Goal: Check status

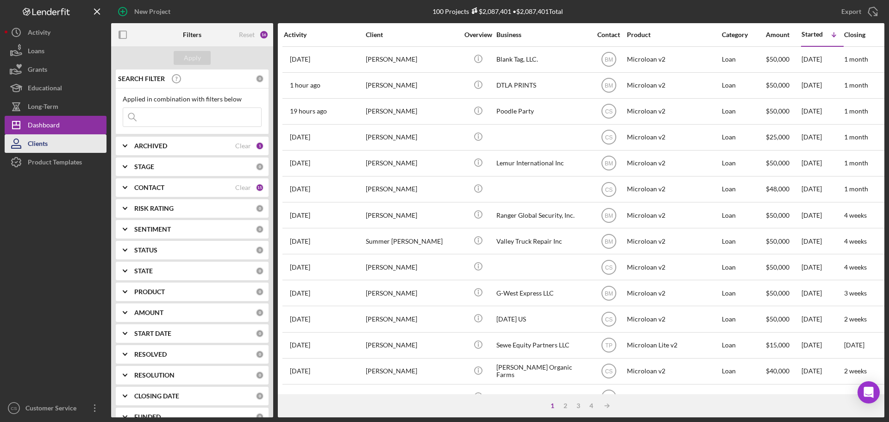
click at [46, 137] on div "Clients" at bounding box center [38, 144] width 20 height 21
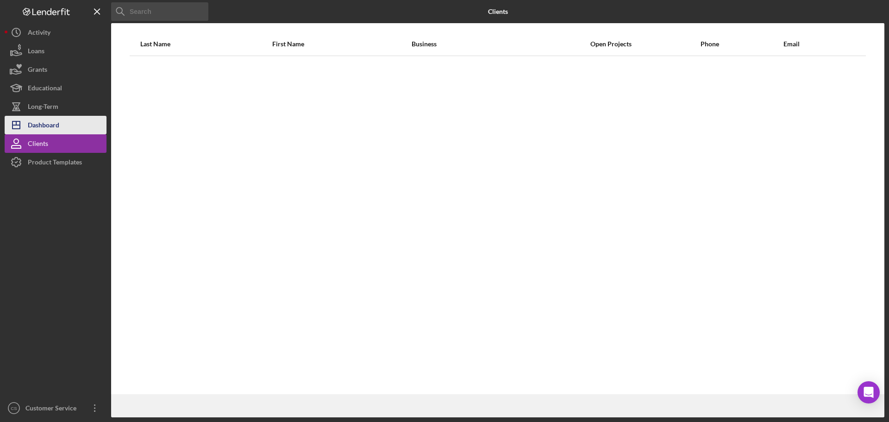
click at [50, 124] on div "Dashboard" at bounding box center [43, 126] width 31 height 21
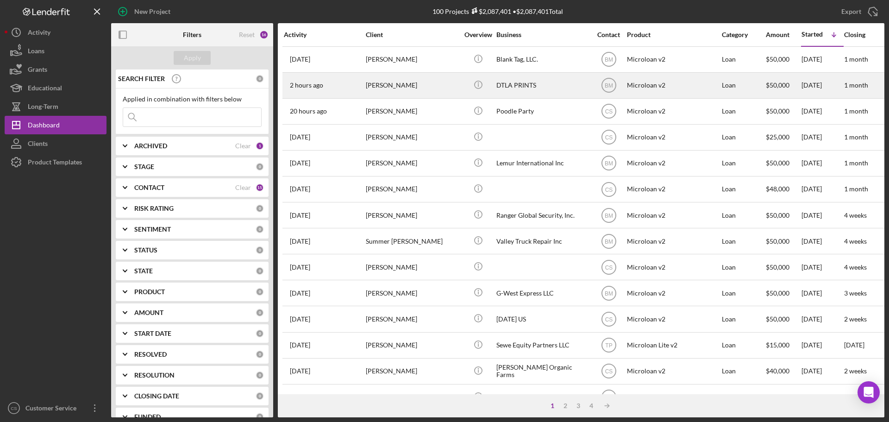
click at [436, 86] on div "[PERSON_NAME]" at bounding box center [412, 85] width 93 height 25
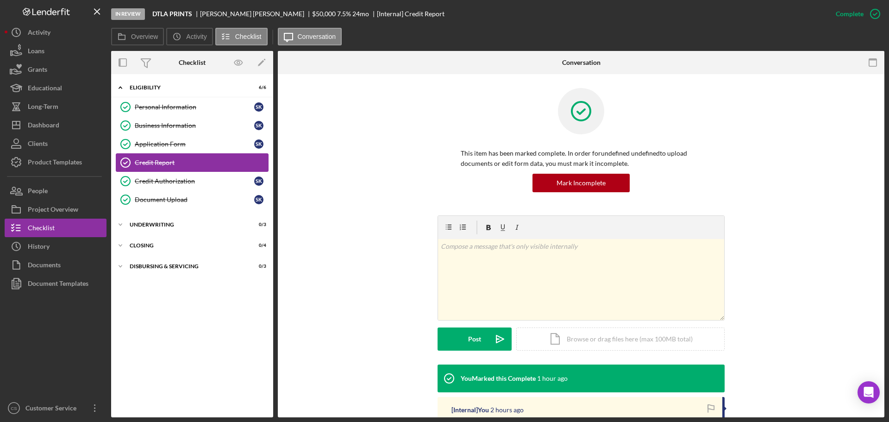
click at [204, 166] on div "Credit Report" at bounding box center [201, 162] width 133 height 7
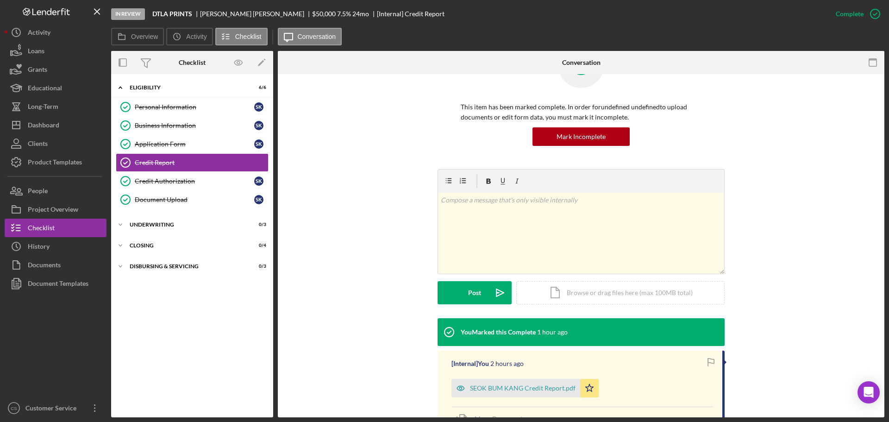
click at [474, 379] on div "SEOK BUM KANG Credit Report.pdf" at bounding box center [515, 388] width 129 height 19
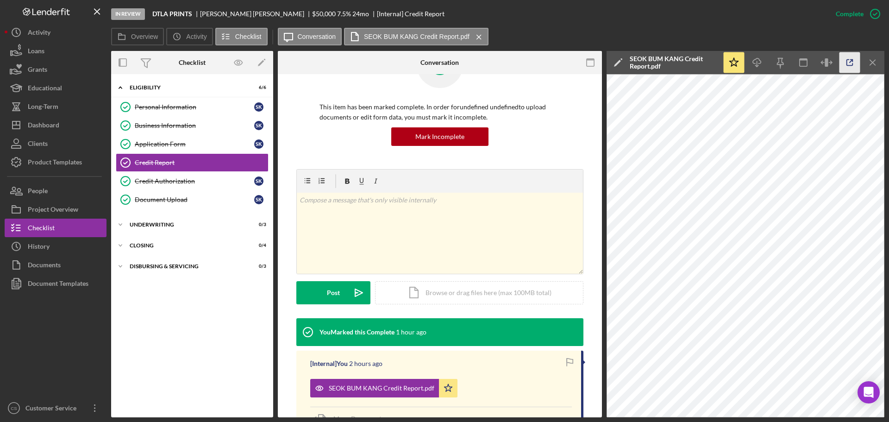
click at [848, 63] on icon "button" at bounding box center [849, 62] width 21 height 21
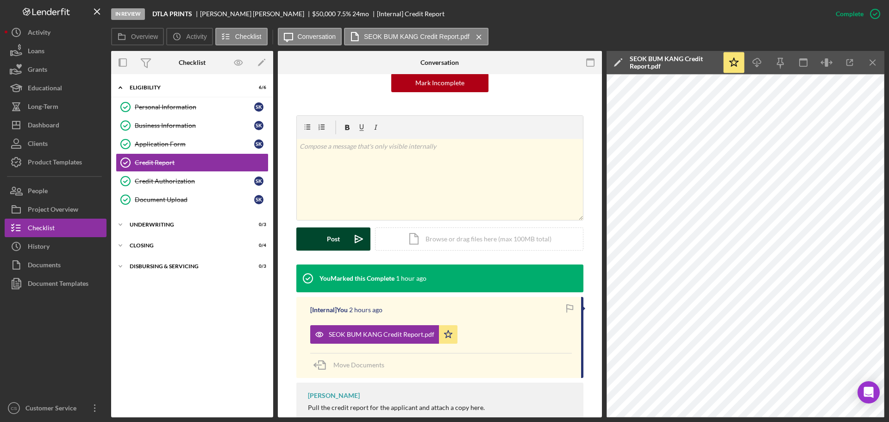
scroll to position [162, 0]
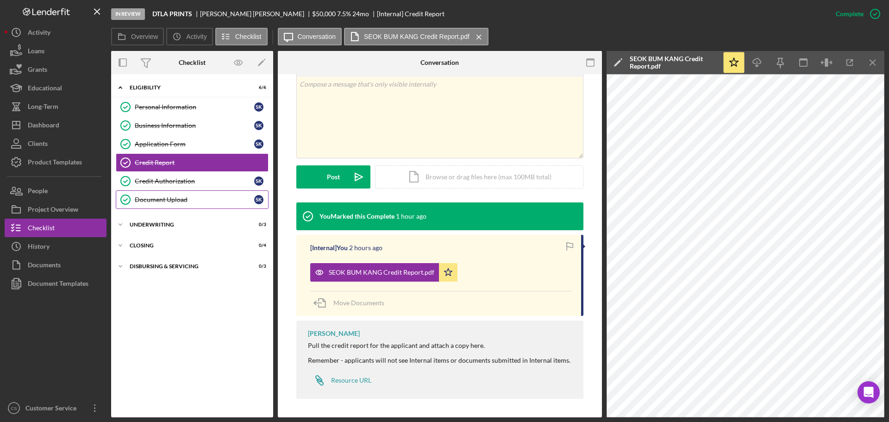
click at [212, 207] on link "Document Upload Document Upload S K" at bounding box center [192, 199] width 153 height 19
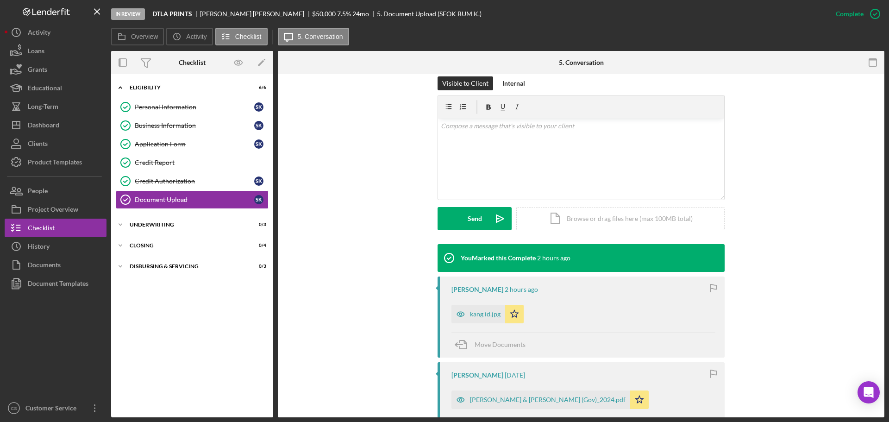
scroll to position [370, 0]
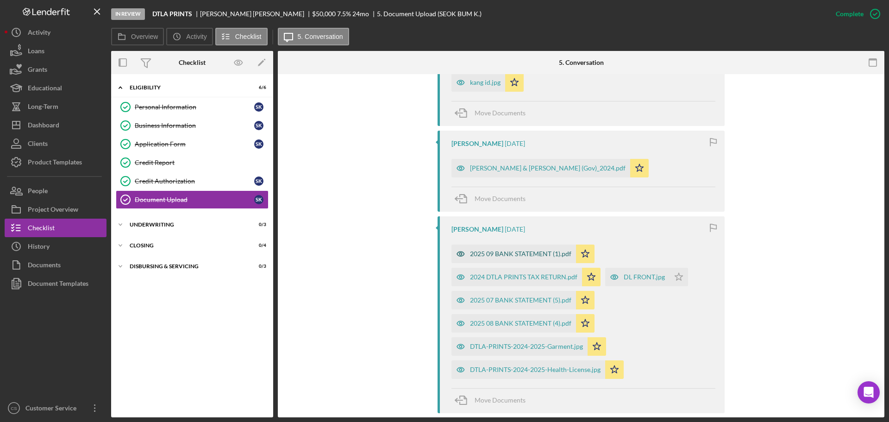
click at [498, 251] on div "2025 09 BANK STATEMENT (1).pdf" at bounding box center [520, 253] width 101 height 7
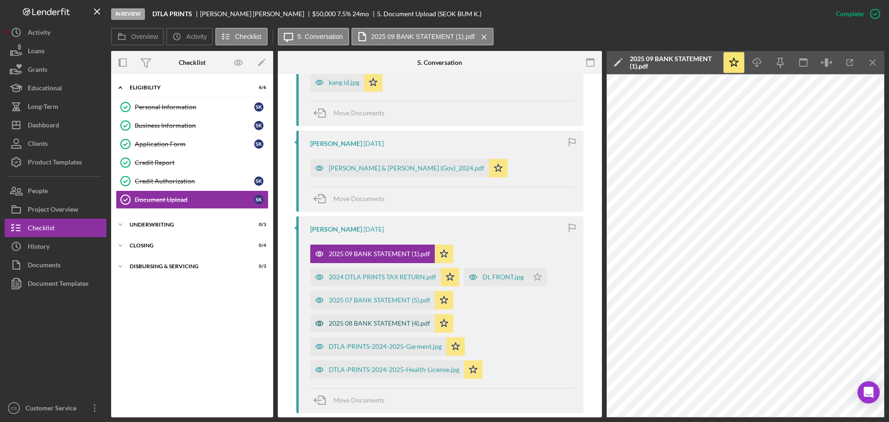
click at [371, 319] on div "2025 08 BANK STATEMENT (4).pdf" at bounding box center [379, 322] width 101 height 7
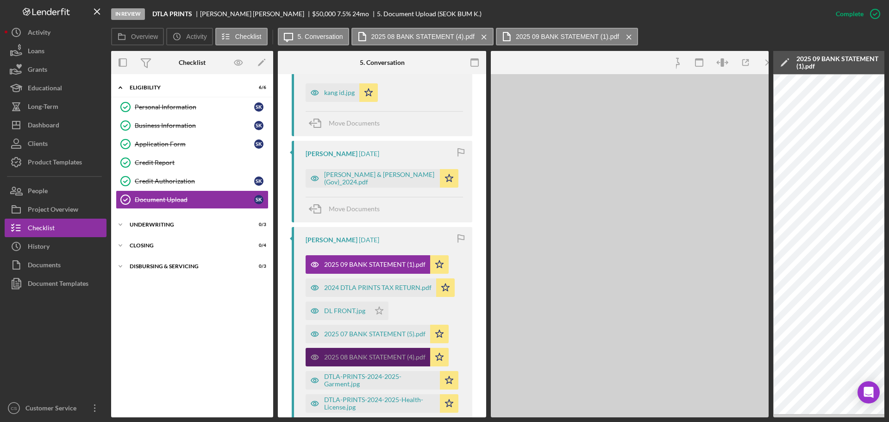
scroll to position [381, 0]
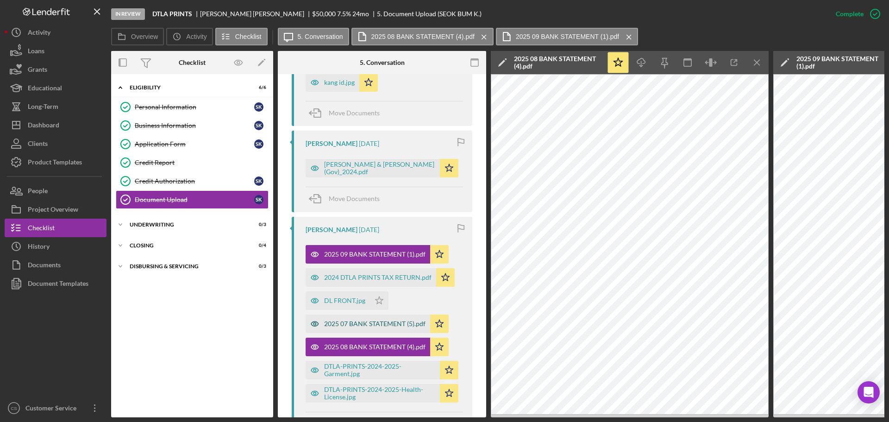
click at [361, 323] on div "2025 07 BANK STATEMENT (5).pdf" at bounding box center [374, 323] width 101 height 7
